Goal: Entertainment & Leisure: Consume media (video, audio)

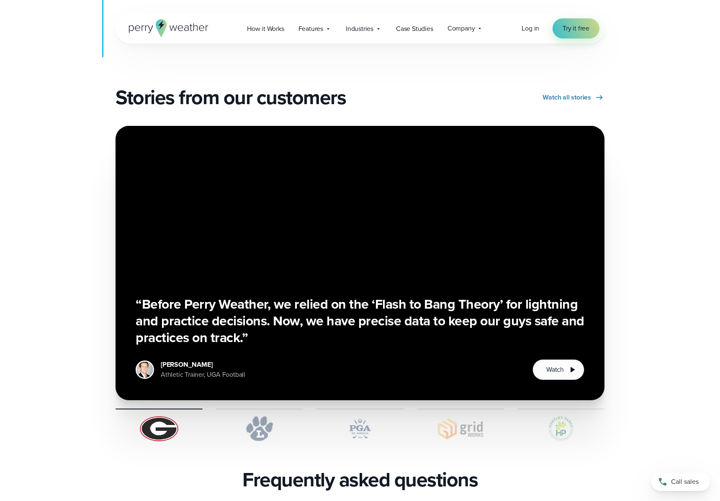
scroll to position [1407, 0]
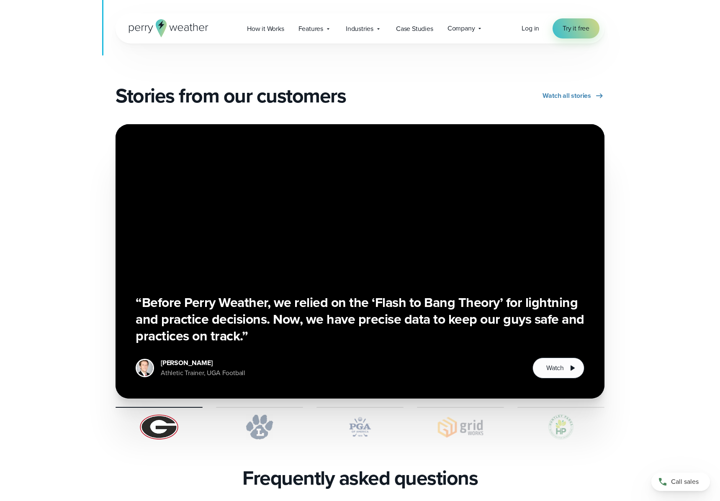
click at [328, 250] on div "“Before Perry Weather, we relied on the ‘Flash to Bang Theory’ for lightning an…" at bounding box center [360, 261] width 449 height 234
click at [550, 363] on span "Watch" at bounding box center [555, 368] width 18 height 10
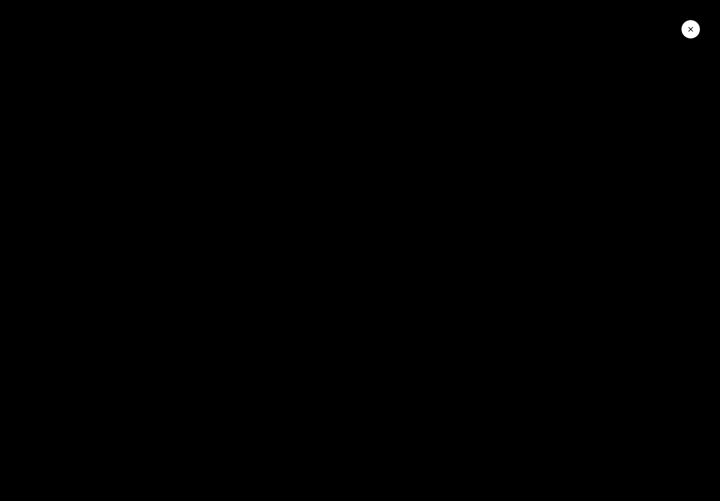
drag, startPoint x: 691, startPoint y: 32, endPoint x: 687, endPoint y: 37, distance: 6.3
click at [691, 32] on icon "Close Video" at bounding box center [690, 29] width 8 height 8
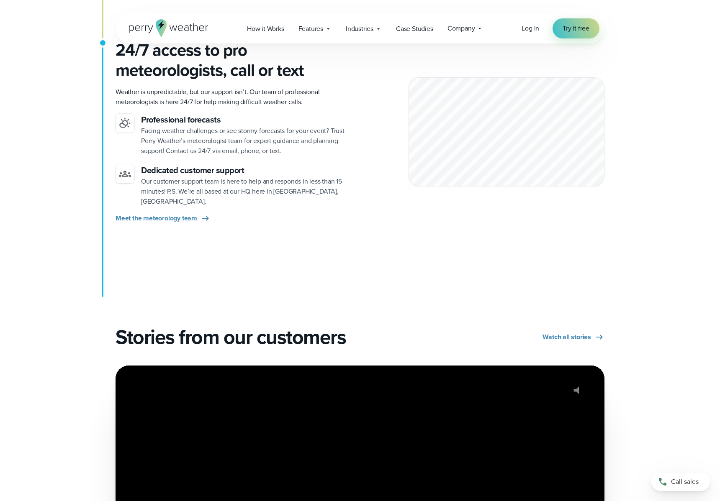
scroll to position [1329, 0]
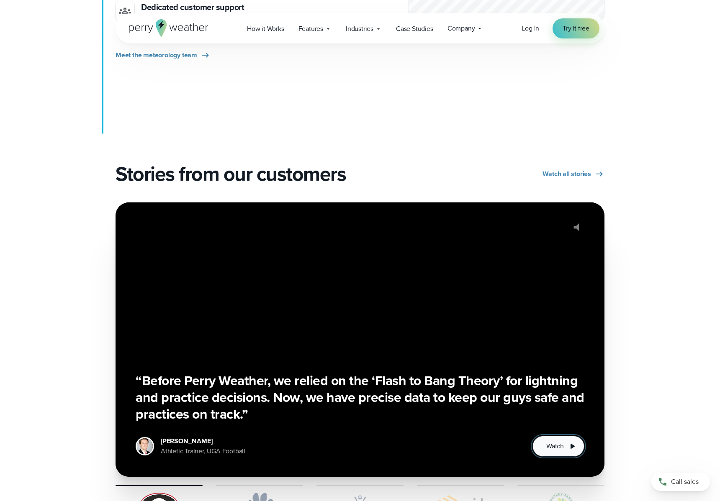
click at [554, 442] on span "Watch" at bounding box center [555, 447] width 18 height 10
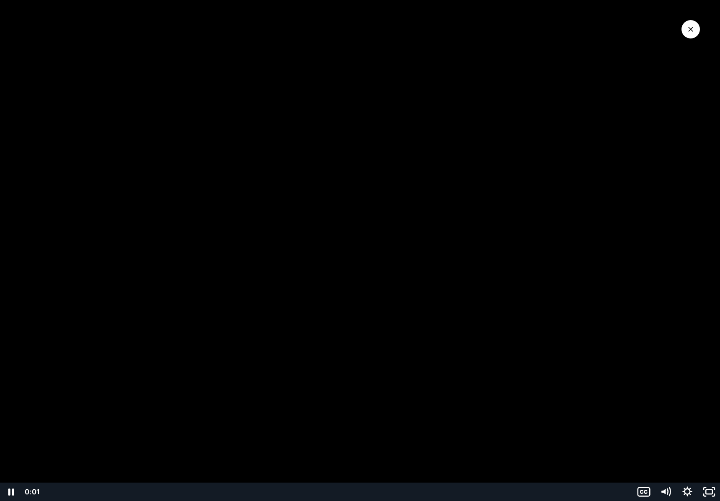
click at [477, 326] on div at bounding box center [360, 250] width 720 height 501
click at [512, 496] on div "1:21" at bounding box center [337, 492] width 580 height 18
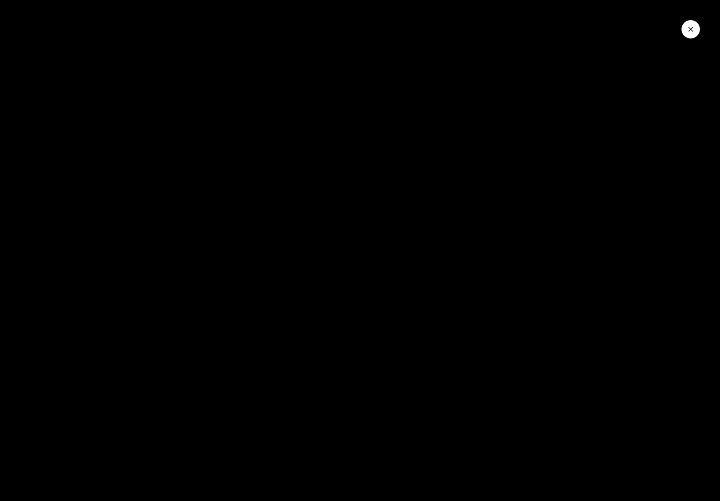
drag, startPoint x: 694, startPoint y: 30, endPoint x: 689, endPoint y: 41, distance: 11.7
click at [694, 30] on icon "Close Video" at bounding box center [690, 29] width 8 height 8
